Goal: Transaction & Acquisition: Obtain resource

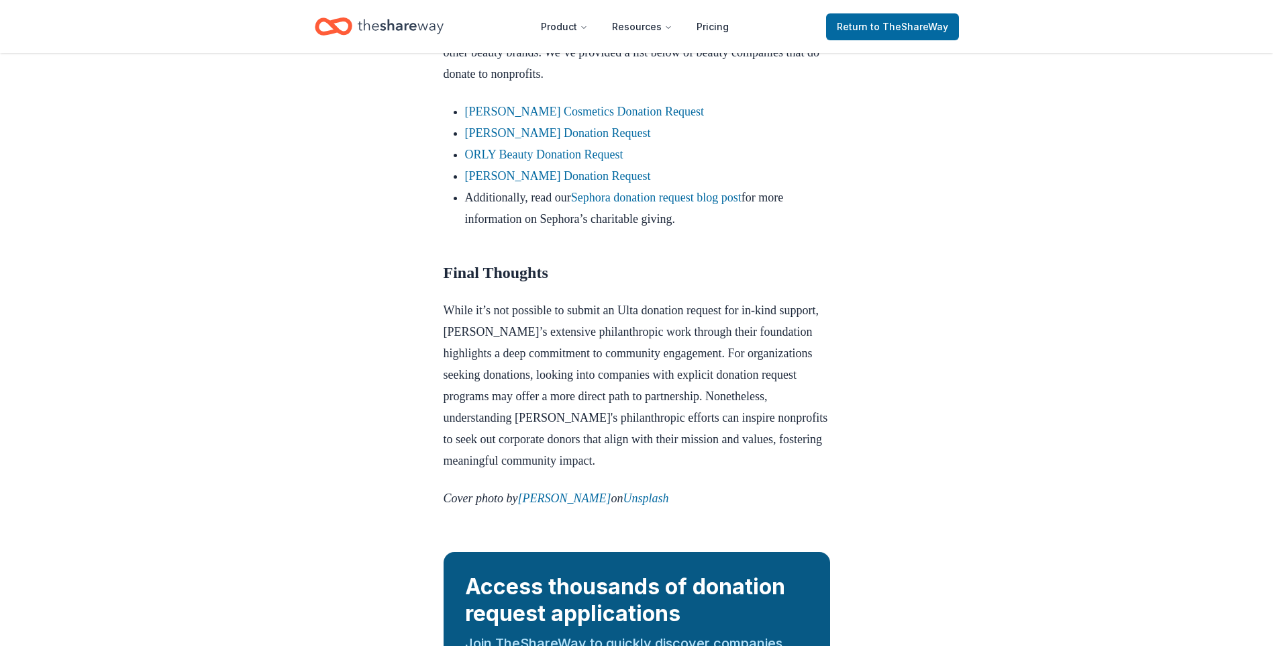
scroll to position [1046, 0]
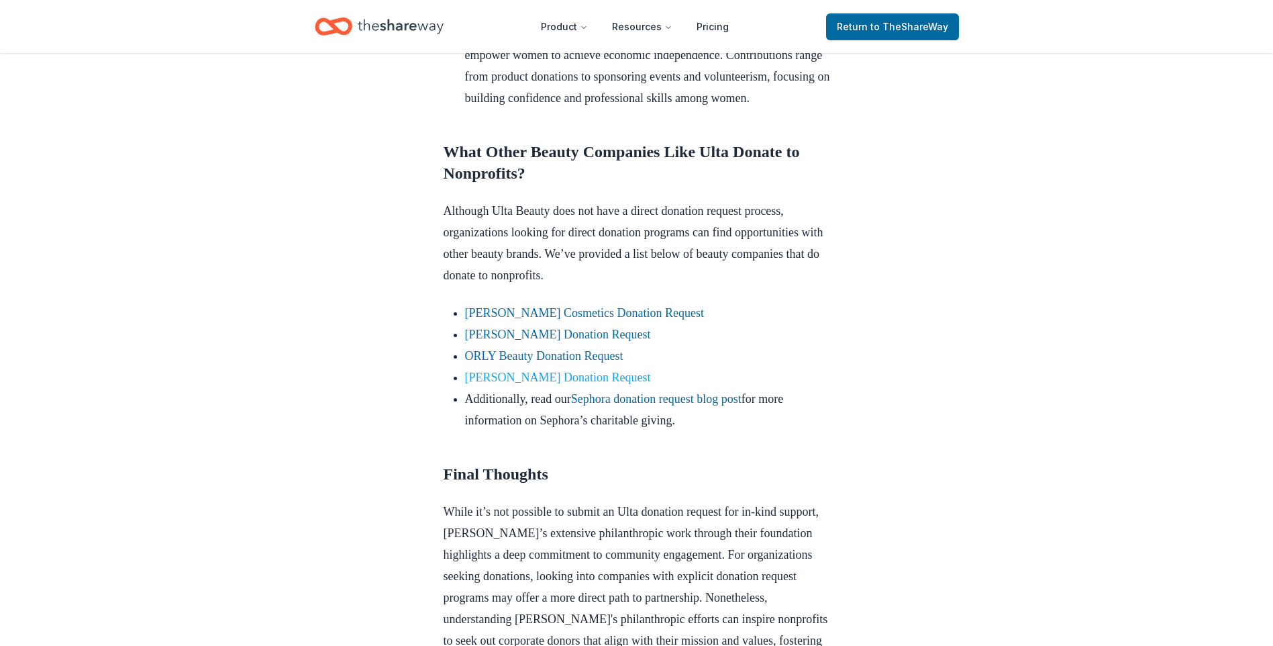
click at [585, 384] on link "[PERSON_NAME] Donation Request" at bounding box center [558, 376] width 186 height 13
click at [601, 362] on link "ORLY Beauty Donation Request" at bounding box center [544, 355] width 158 height 13
click at [599, 341] on link "[PERSON_NAME] Donation Request" at bounding box center [558, 333] width 186 height 13
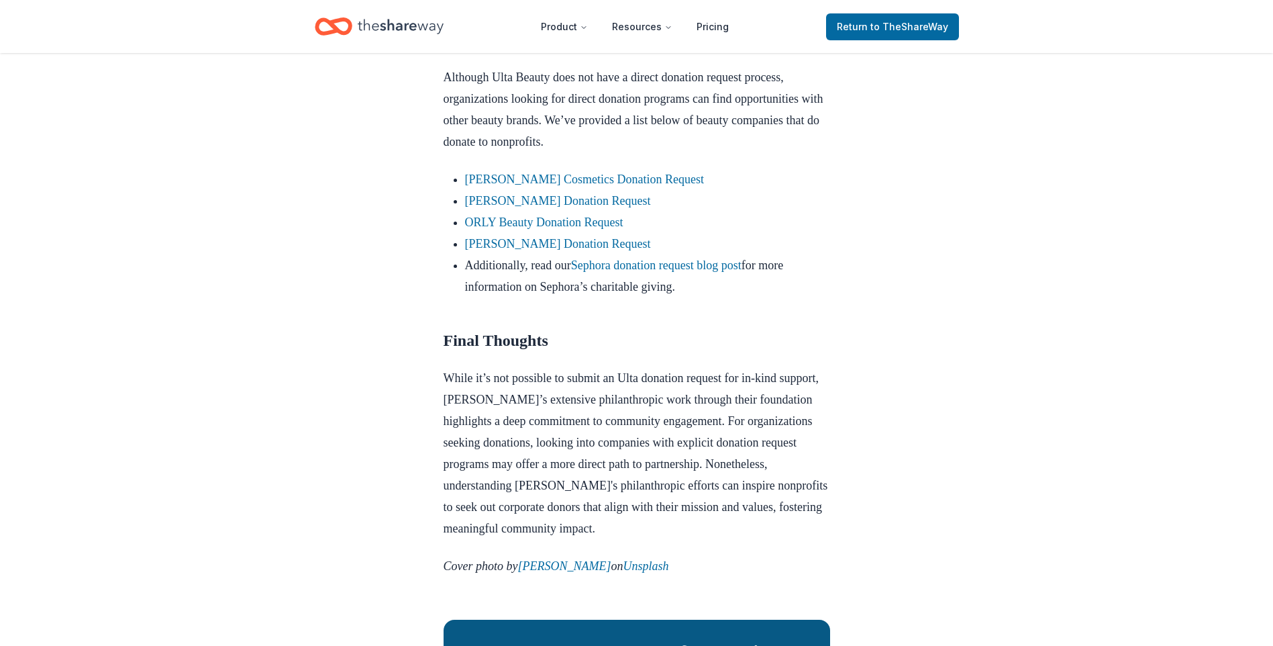
scroll to position [1180, 0]
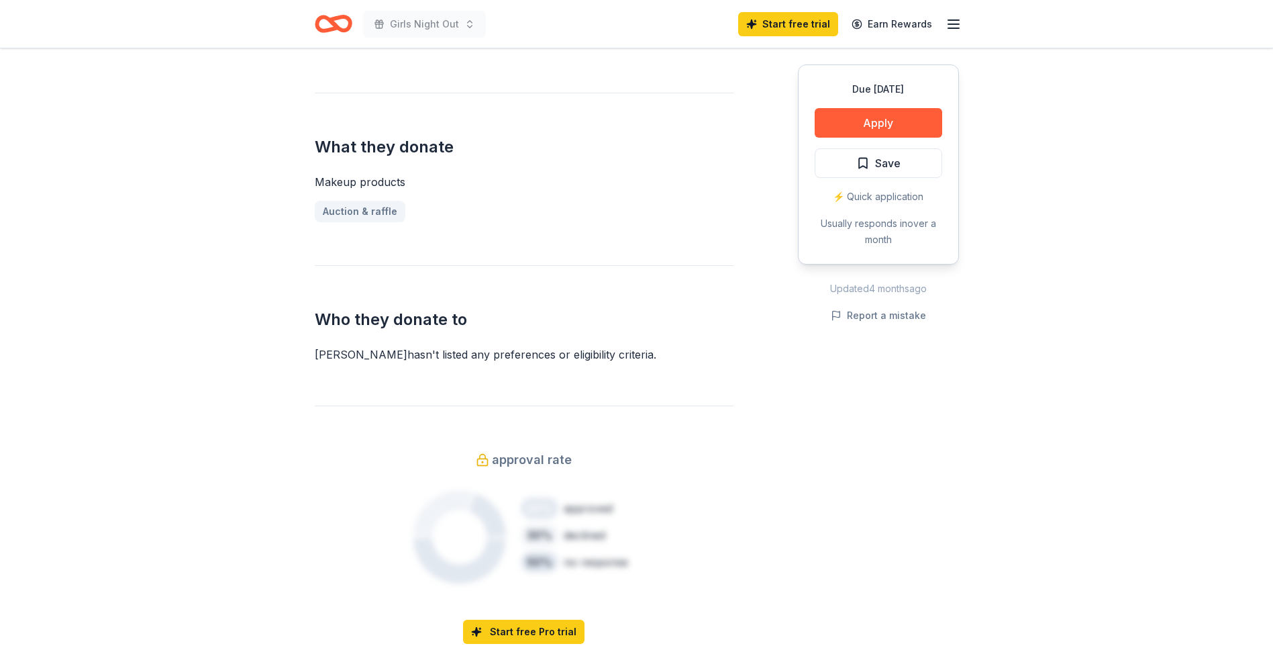
scroll to position [604, 0]
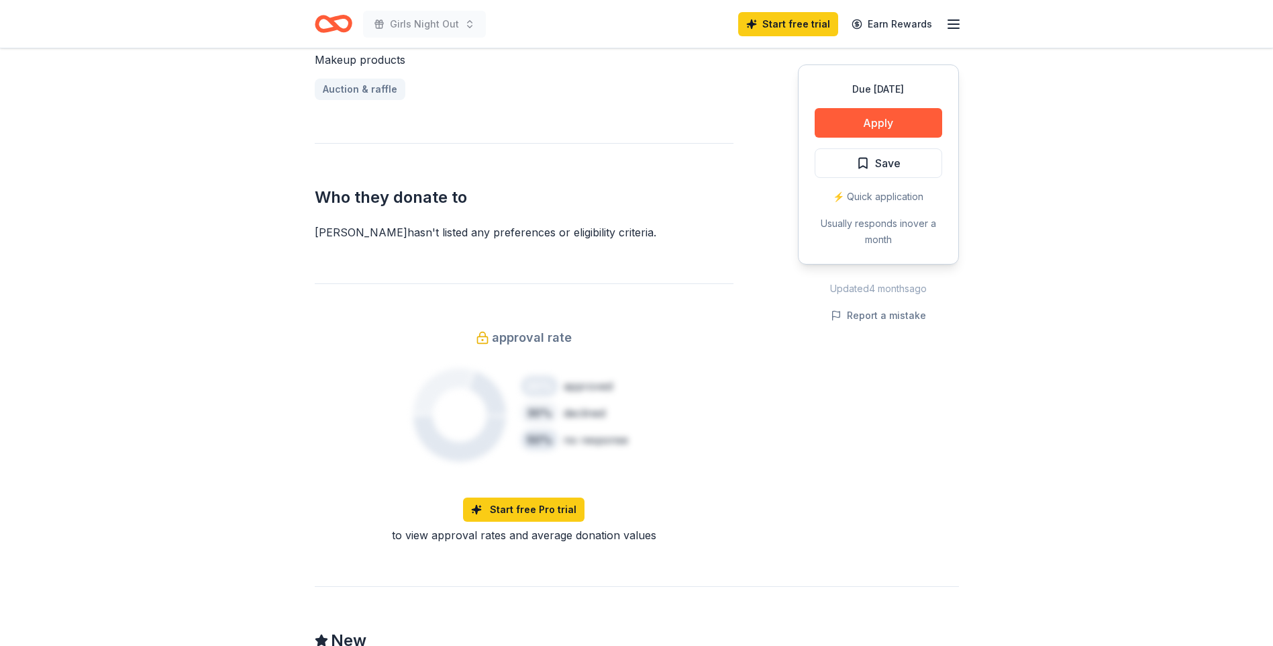
click at [884, 107] on div "Due [DATE] Apply Save ⚡️ Quick application Usually responds in over a month" at bounding box center [878, 164] width 161 height 200
click at [878, 121] on button "Apply" at bounding box center [878, 123] width 127 height 30
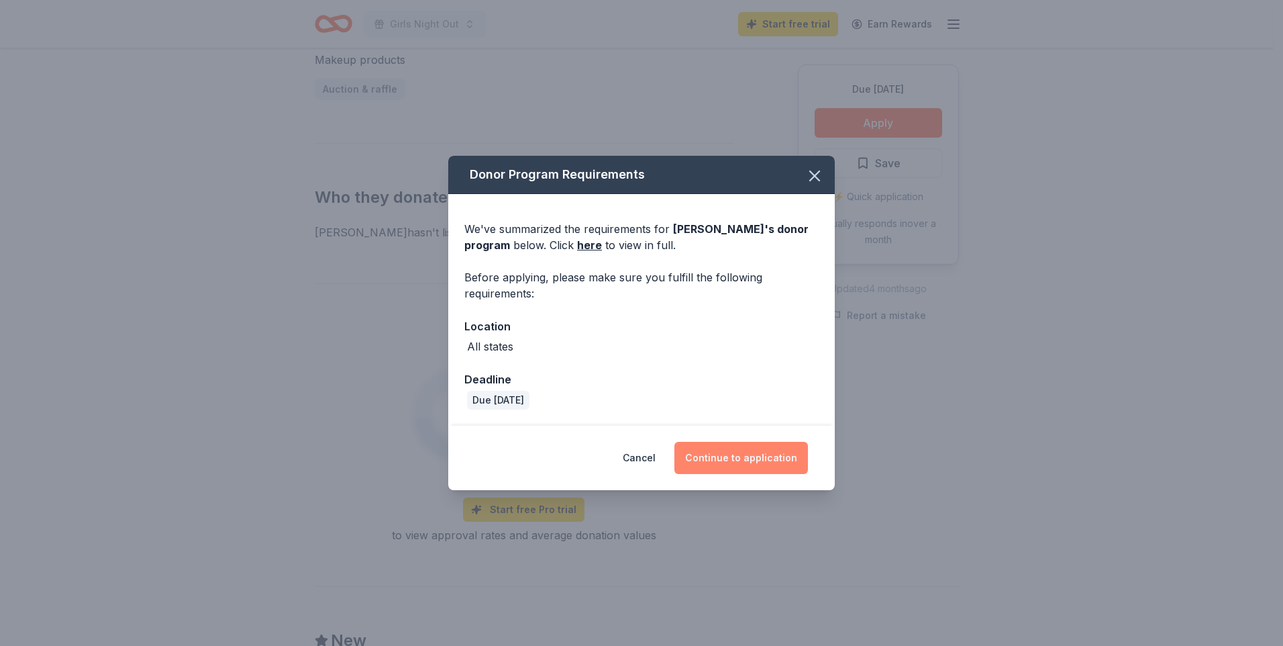
click at [775, 460] on button "Continue to application" at bounding box center [741, 458] width 134 height 32
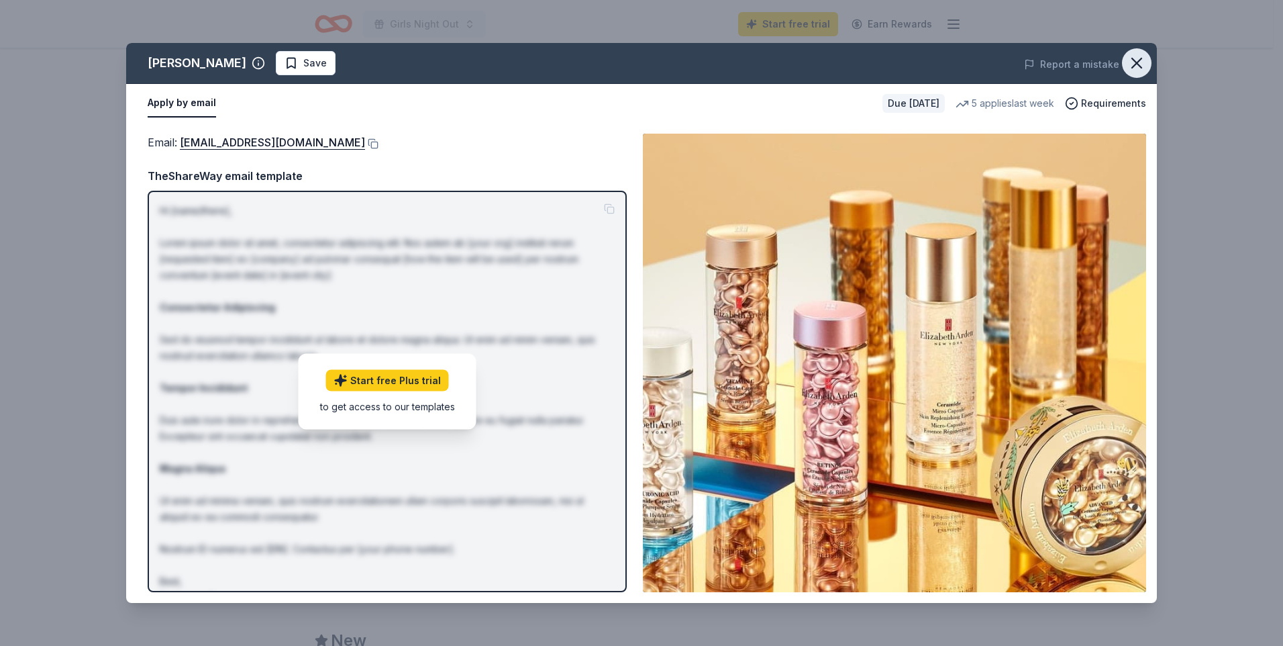
click at [1130, 64] on icon "button" at bounding box center [1136, 63] width 19 height 19
